Goal: Transaction & Acquisition: Purchase product/service

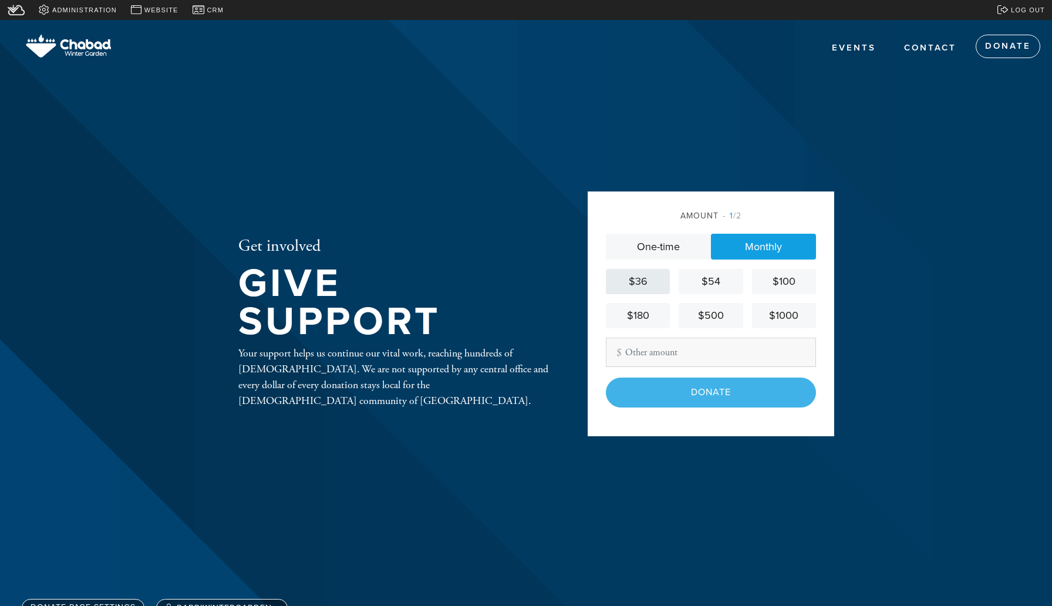
click at [652, 276] on div "$36" at bounding box center [638, 282] width 55 height 16
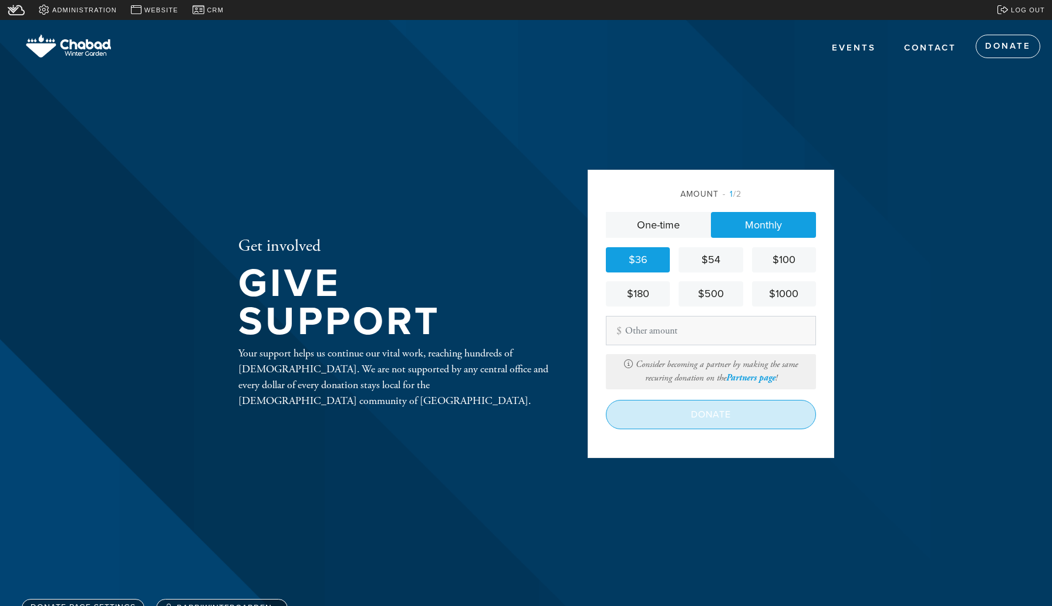
click at [678, 410] on input "Donate" at bounding box center [711, 414] width 210 height 29
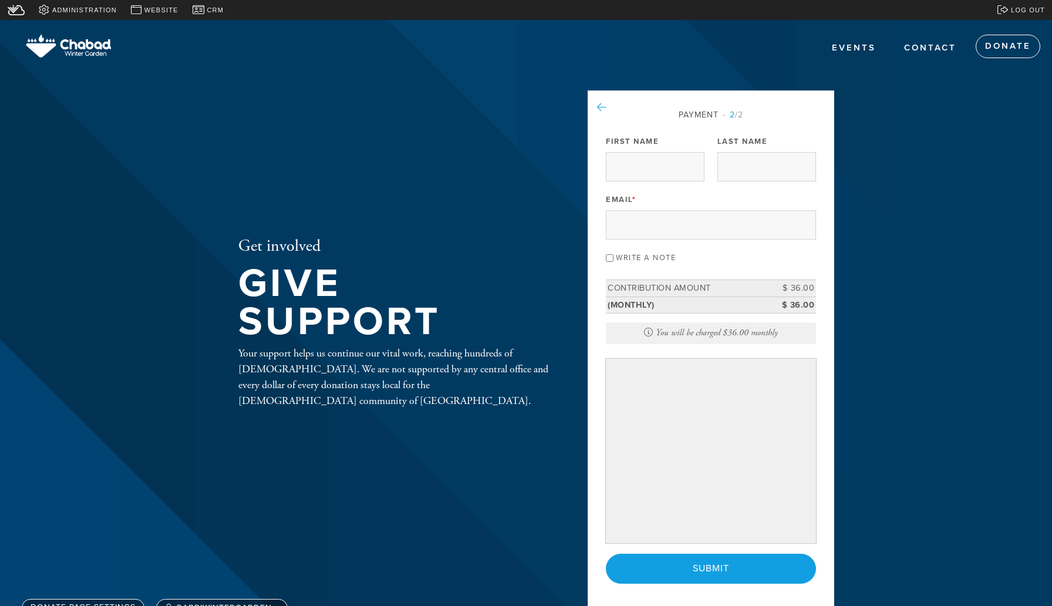
click at [604, 108] on icon at bounding box center [601, 107] width 9 height 11
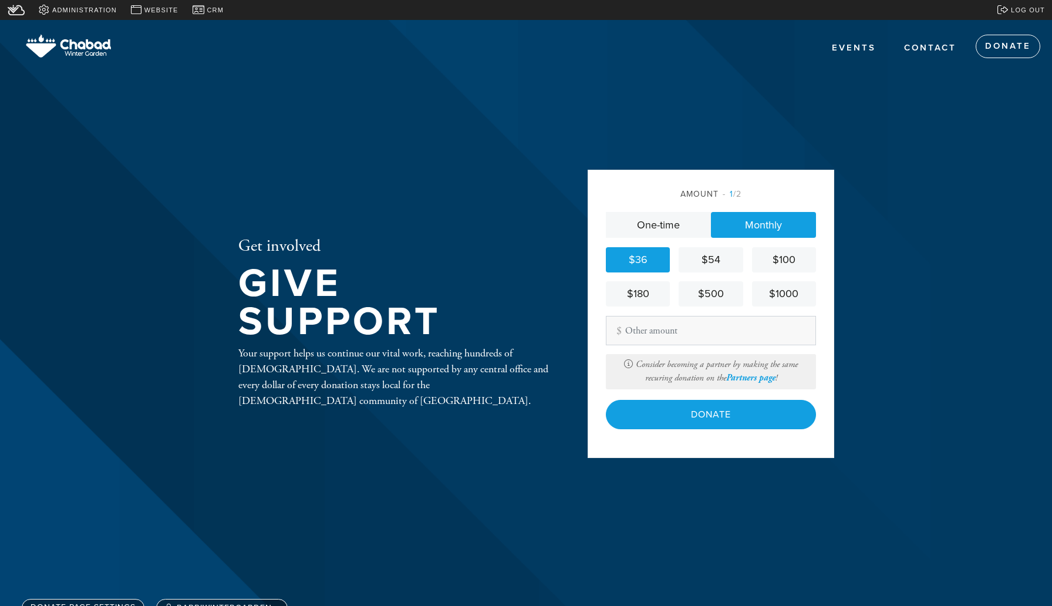
click at [635, 218] on link "One-time" at bounding box center [658, 225] width 105 height 26
